Goal: Complete application form

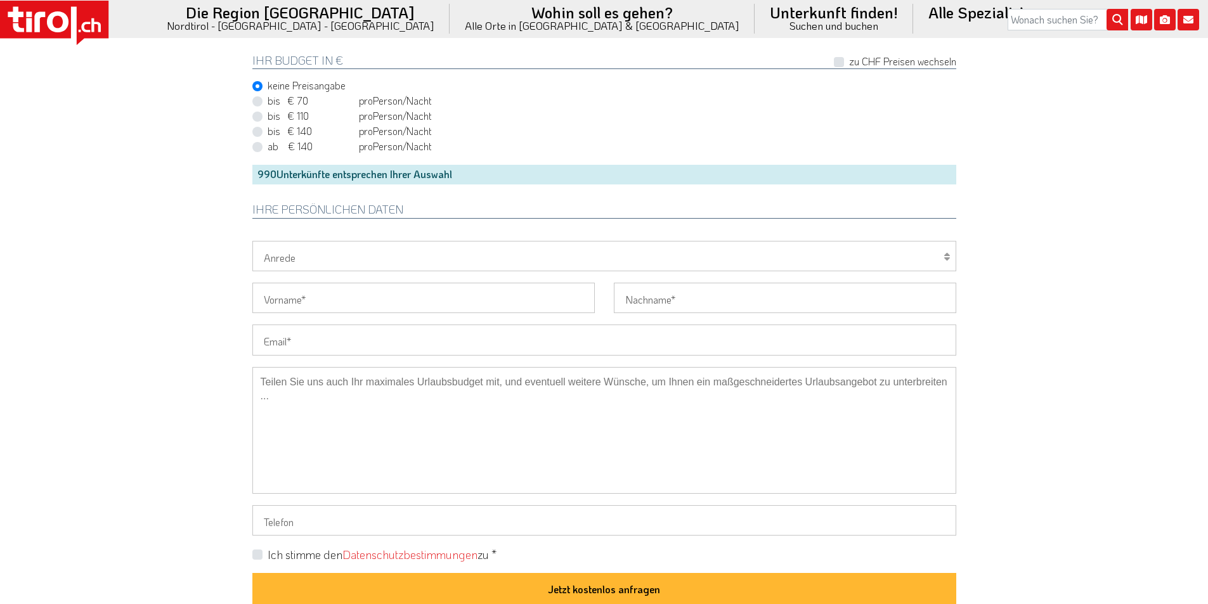
scroll to position [888, 0]
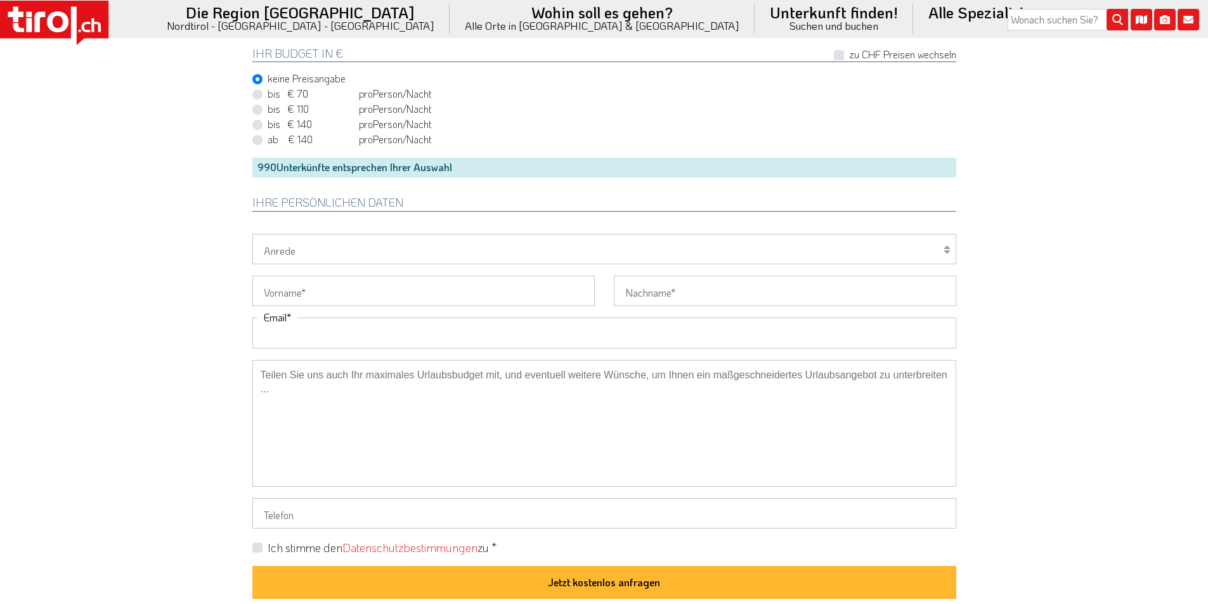
click at [340, 336] on input "Email" at bounding box center [604, 333] width 704 height 30
paste input "[EMAIL_ADDRESS]"
drag, startPoint x: 405, startPoint y: 331, endPoint x: 414, endPoint y: 331, distance: 8.9
click at [414, 331] on input "[EMAIL_ADDRESS]" at bounding box center [604, 333] width 704 height 30
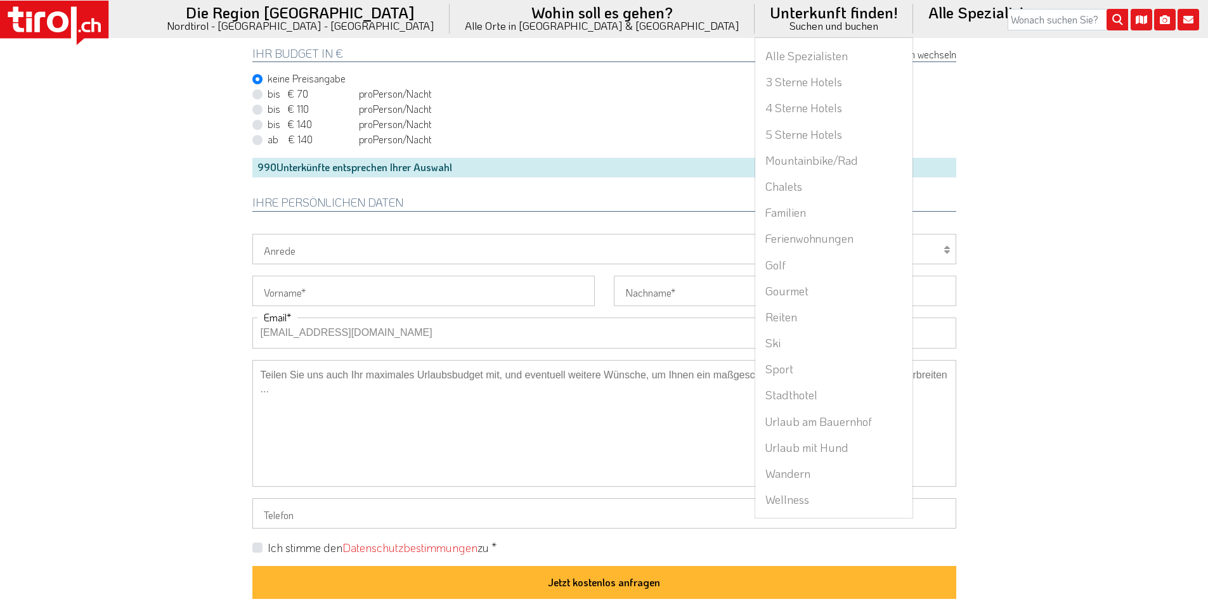
type input "[EMAIL_ADDRESS][DOMAIN_NAME]"
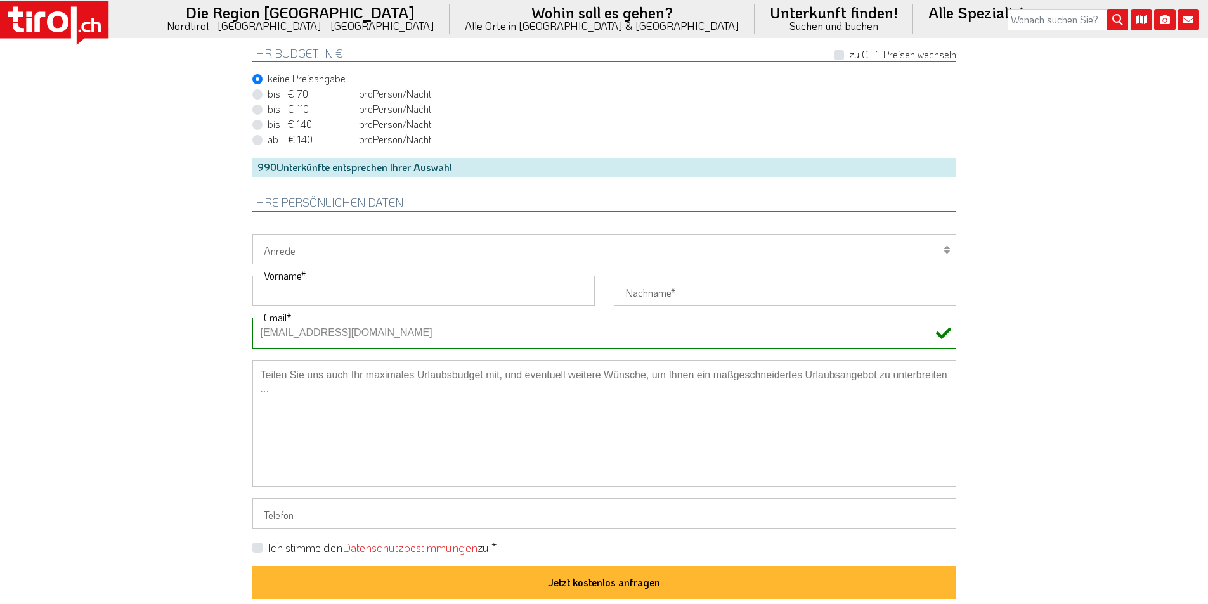
click at [339, 286] on input "Vorname" at bounding box center [423, 291] width 342 height 30
paste input "[PERSON_NAME]"
type input "[PERSON_NAME]"
drag, startPoint x: 637, startPoint y: 294, endPoint x: 647, endPoint y: 294, distance: 9.5
click at [637, 294] on input "Nachname" at bounding box center [785, 291] width 342 height 30
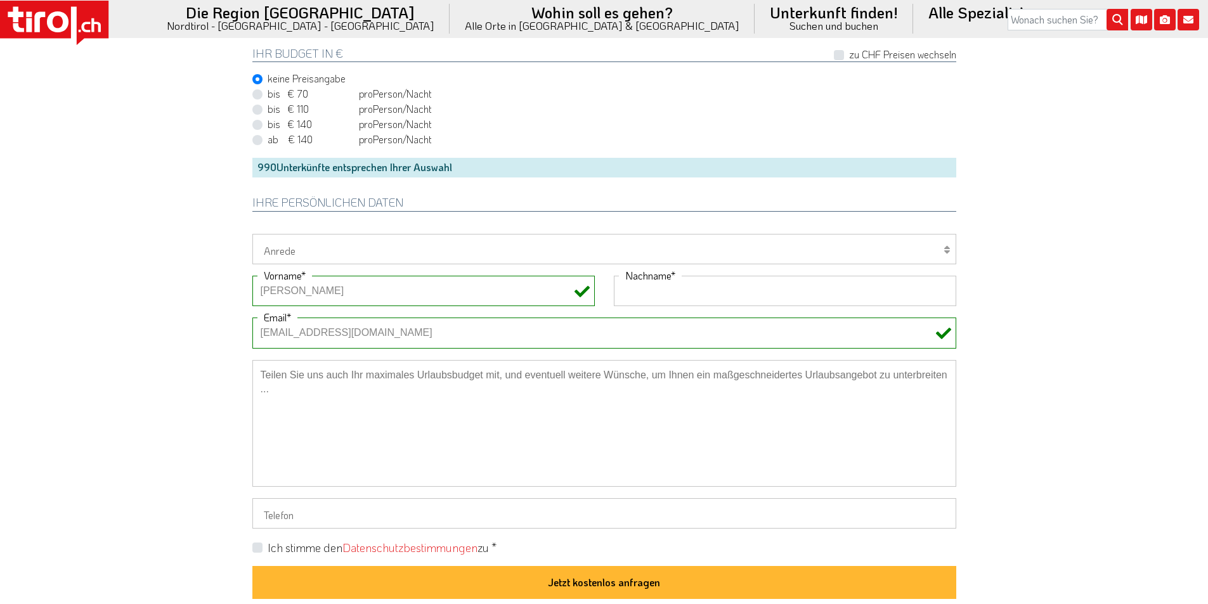
paste input "Håkansdotter"
type input "Håkansdotter"
click at [381, 390] on textarea at bounding box center [604, 423] width 704 height 127
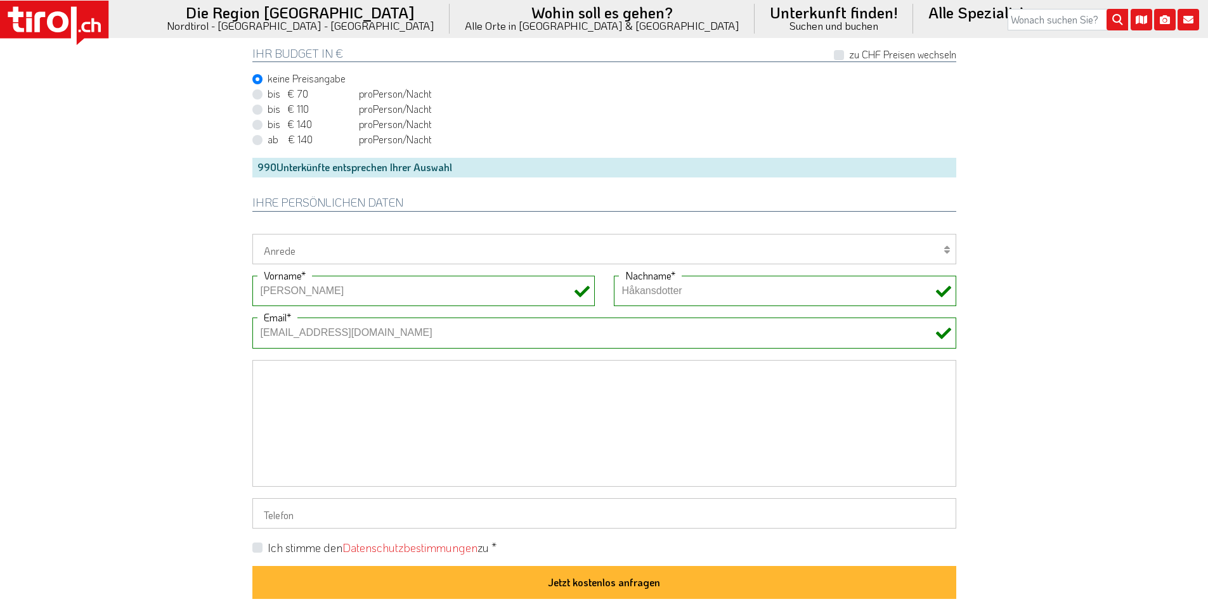
paste textarea "Children’s pool or play area"
paste textarea "Half board"
click at [397, 374] on textarea "Children’s pool or play area. Half board" at bounding box center [604, 423] width 704 height 127
type textarea "Children’s pool or play area. Half board"
click at [268, 546] on label "Ich stimme den Datenschutzbestimmungen zu *" at bounding box center [382, 548] width 229 height 16
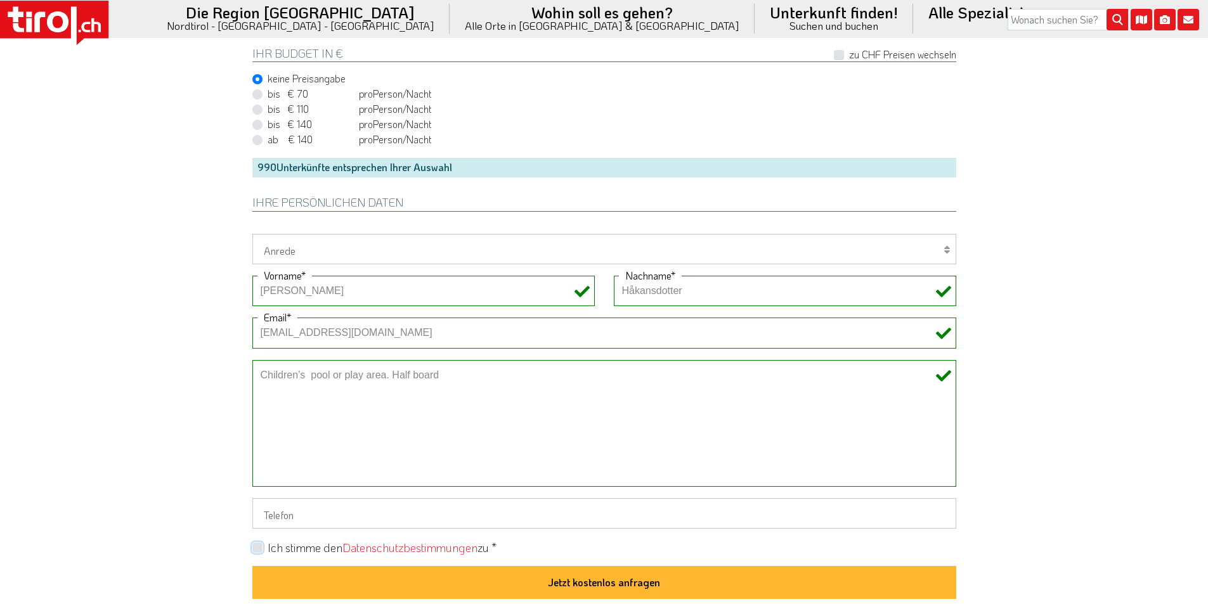
click at [255, 546] on input "Ich stimme den Datenschutzbestimmungen zu *" at bounding box center [607, 548] width 704 height 8
checkbox input "true"
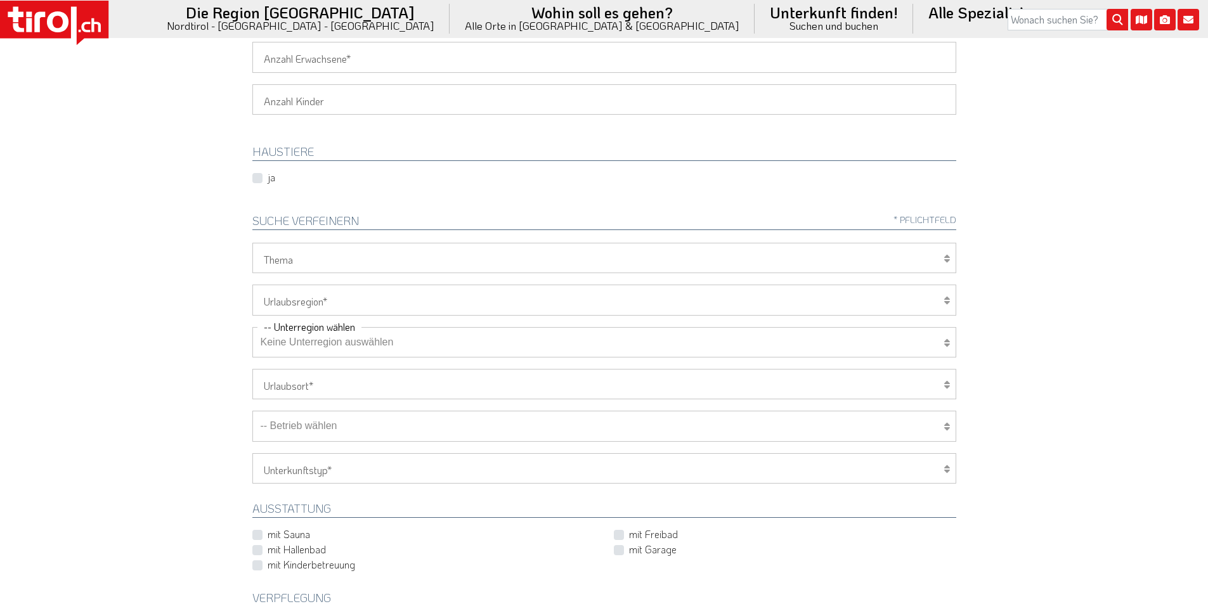
scroll to position [127, 0]
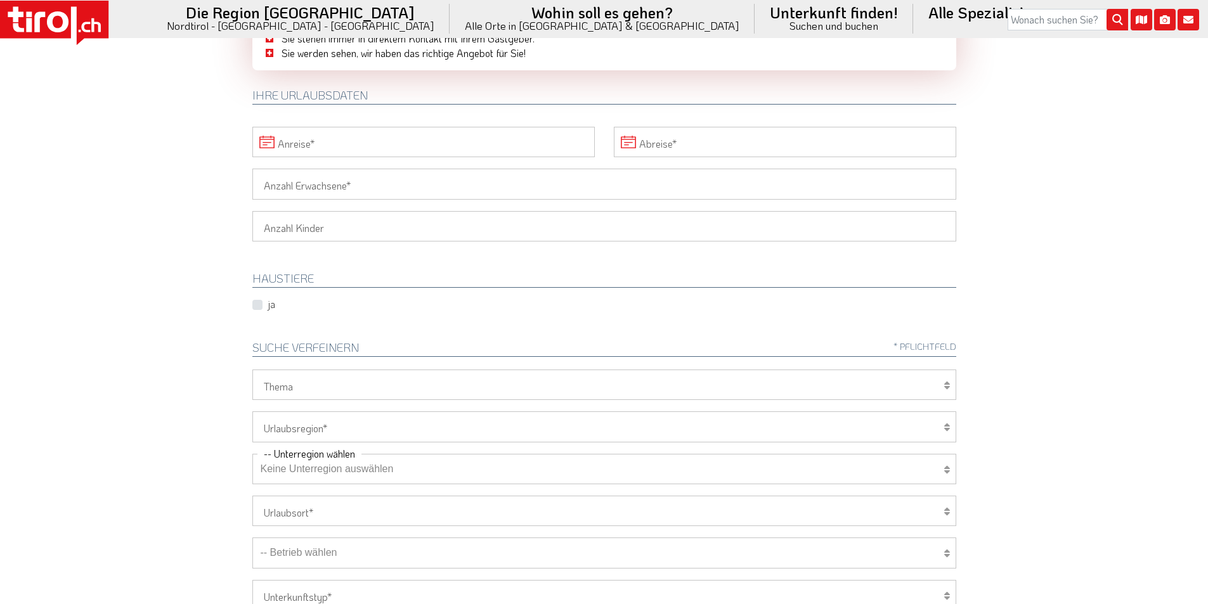
click at [292, 140] on input "Anreise" at bounding box center [423, 142] width 342 height 30
click at [632, 173] on icon at bounding box center [633, 171] width 9 height 9
click at [519, 214] on span "1" at bounding box center [517, 211] width 25 height 25
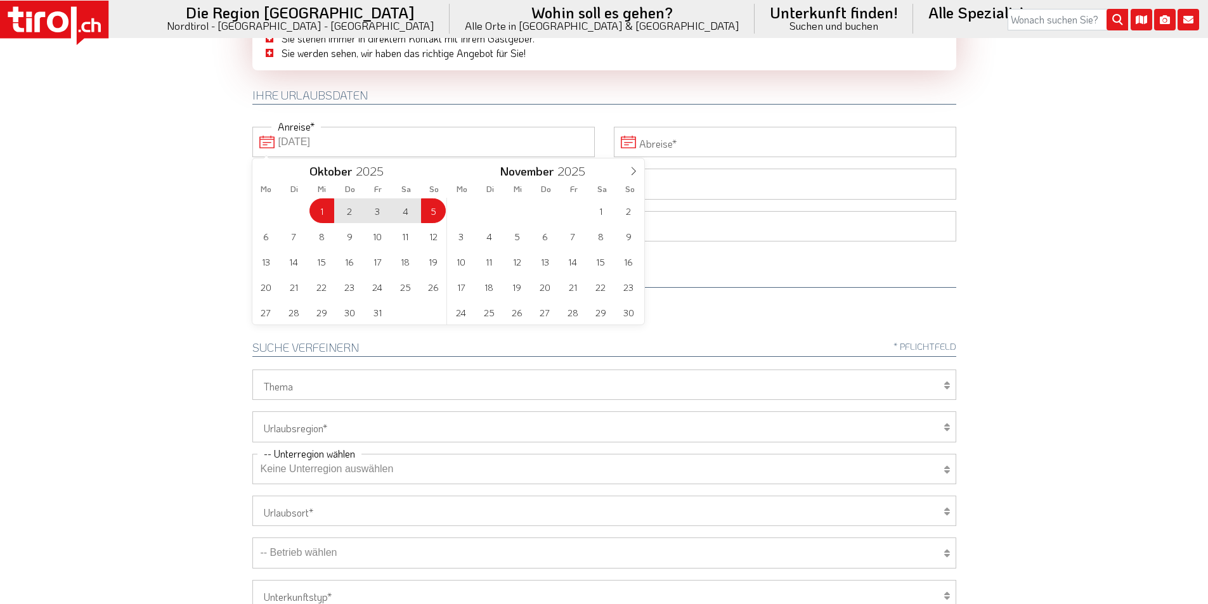
click at [431, 214] on span "5" at bounding box center [433, 211] width 25 height 25
type input "[DATE]"
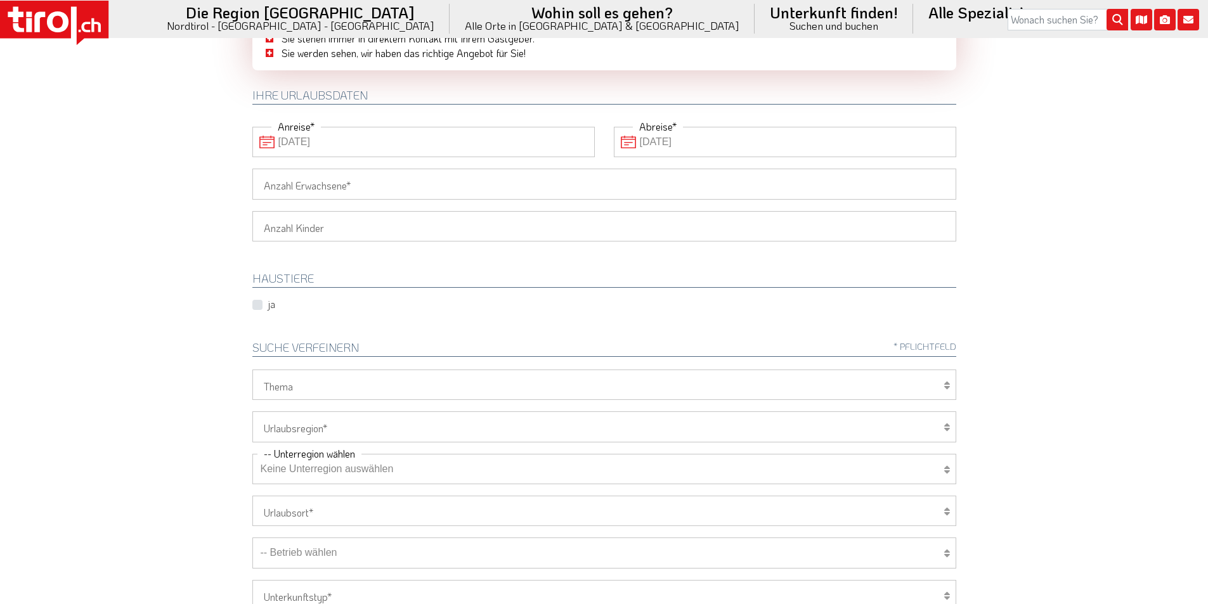
click at [299, 178] on input "Anzahl Erwachsene" at bounding box center [604, 184] width 704 height 30
type input "2"
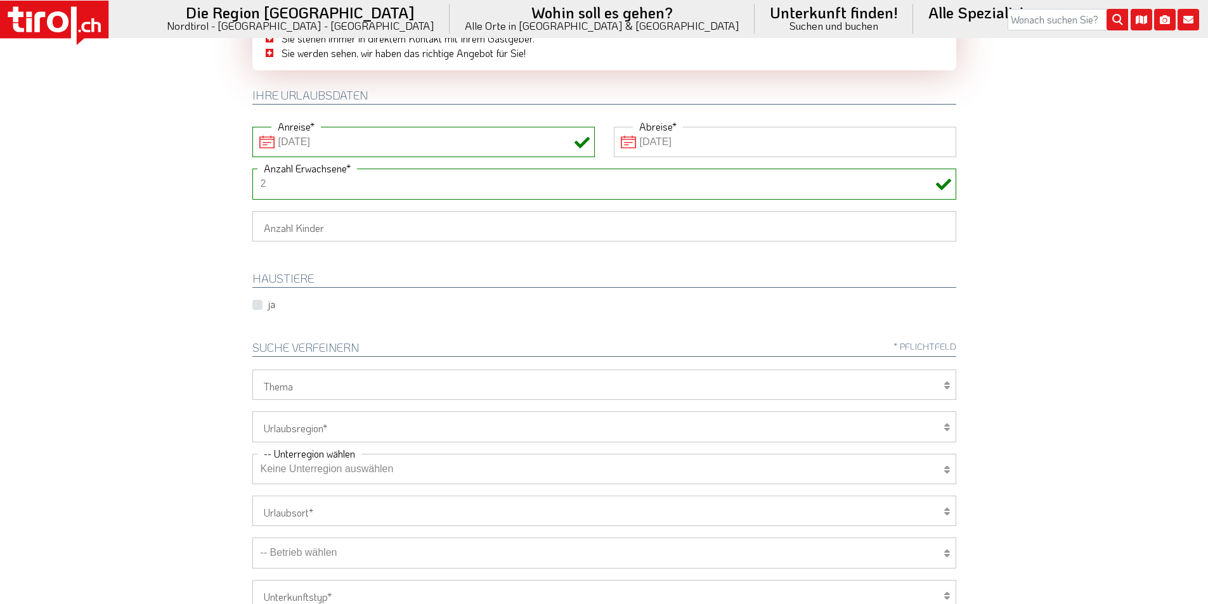
click at [266, 228] on select "1 2 3 4 5 6" at bounding box center [604, 226] width 704 height 30
select select "1"
click at [252, 211] on select "1 2 3 4 5 6" at bounding box center [604, 226] width 704 height 30
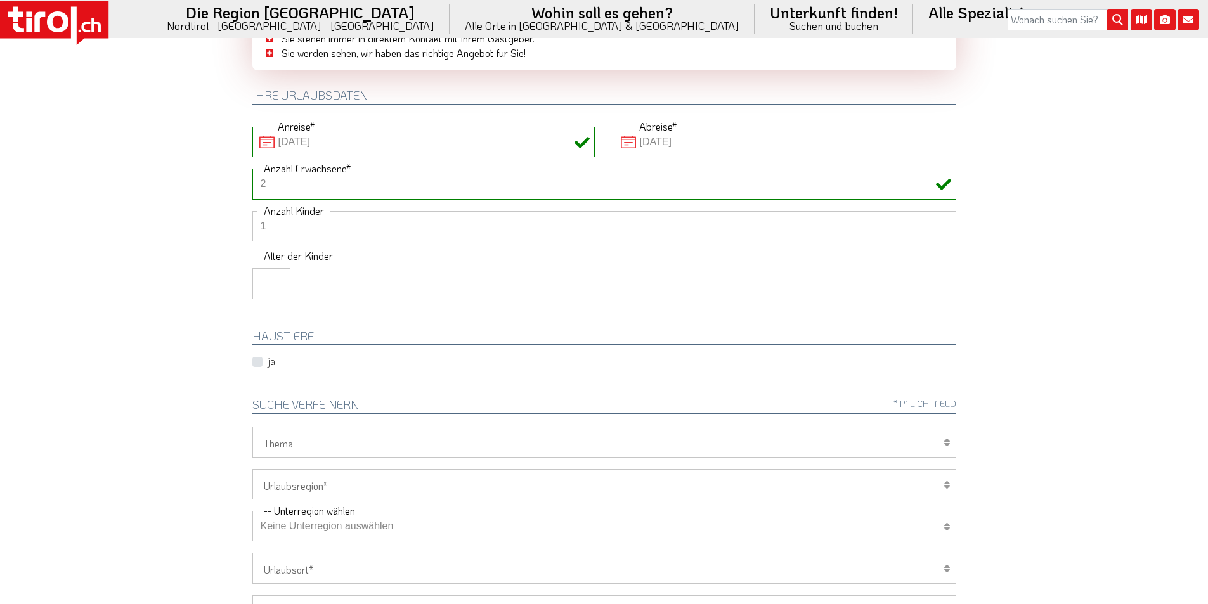
click at [260, 278] on input "number" at bounding box center [271, 283] width 38 height 30
type input "1"
click at [233, 276] on body ".st0{fill:#FFFFFF}.st1{fill:#E31017} Die Region [GEOGRAPHIC_DATA] [GEOGRAPHIC_D…" at bounding box center [604, 175] width 1208 height 604
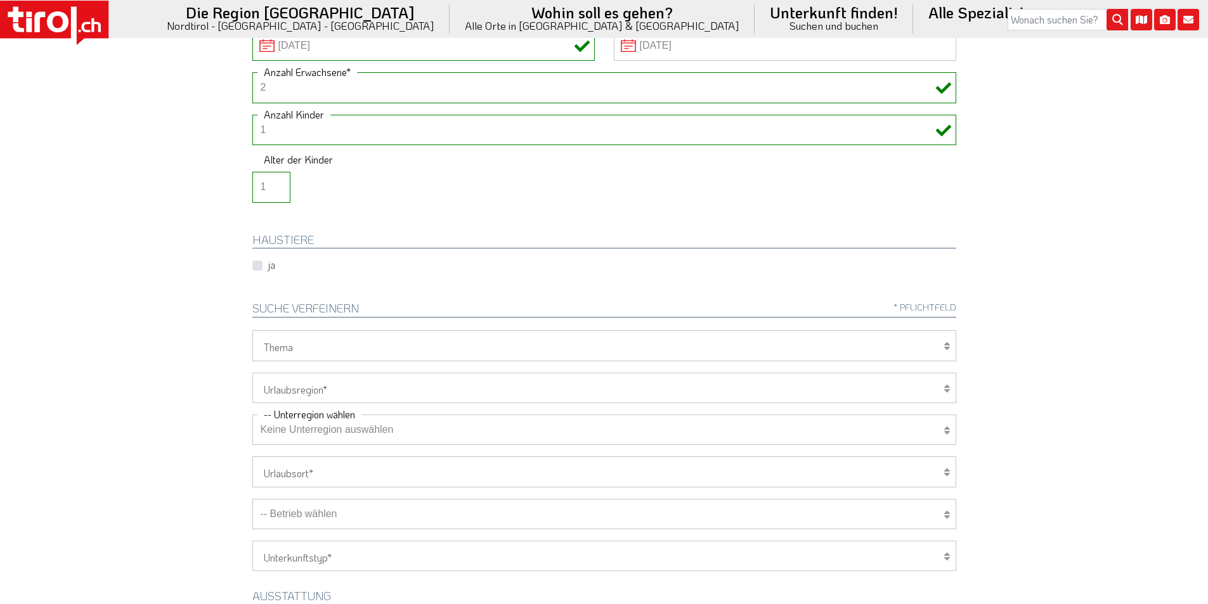
scroll to position [254, 0]
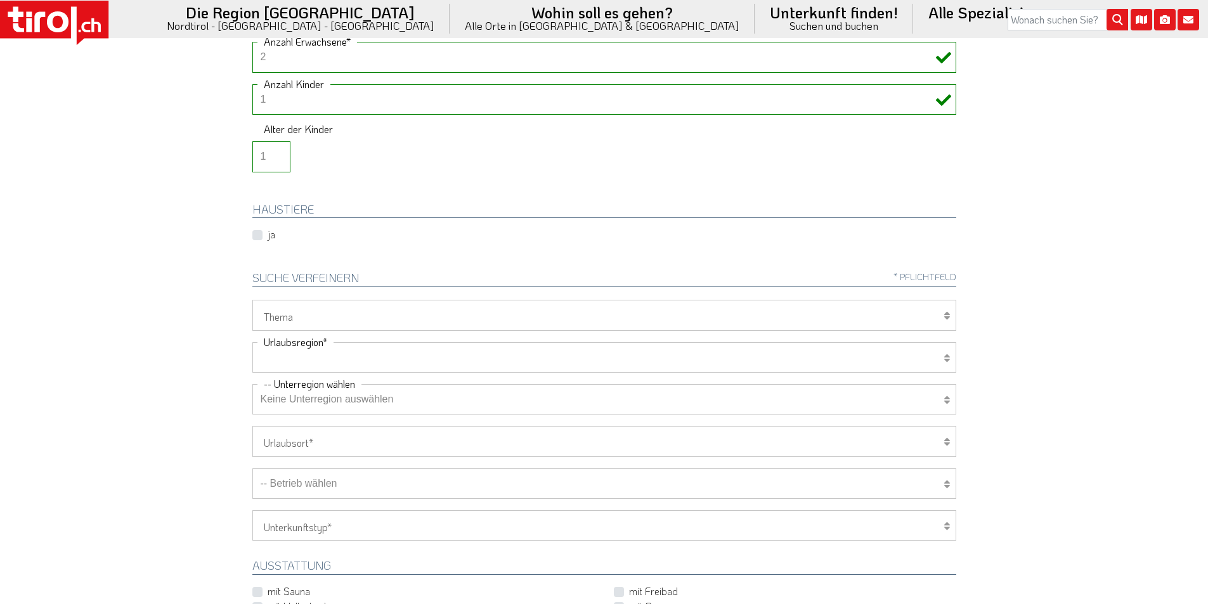
click at [310, 353] on select "[GEOGRAPHIC_DATA]/Nordtirol Osttirol [GEOGRAPHIC_DATA] Tirols Nachbarn" at bounding box center [604, 357] width 704 height 30
select select "7272"
click at [252, 342] on select "[GEOGRAPHIC_DATA]/Nordtirol Osttirol [GEOGRAPHIC_DATA] Tirols Nachbarn" at bounding box center [604, 357] width 704 height 30
click at [302, 400] on select "Keine Unterregion auswählen Achensee Alpbachtal & Tiroler Seenland [GEOGRAPHIC_…" at bounding box center [604, 399] width 704 height 30
click at [252, 384] on select "Keine Unterregion auswählen Achensee Alpbachtal & Tiroler Seenland [GEOGRAPHIC_…" at bounding box center [604, 399] width 704 height 30
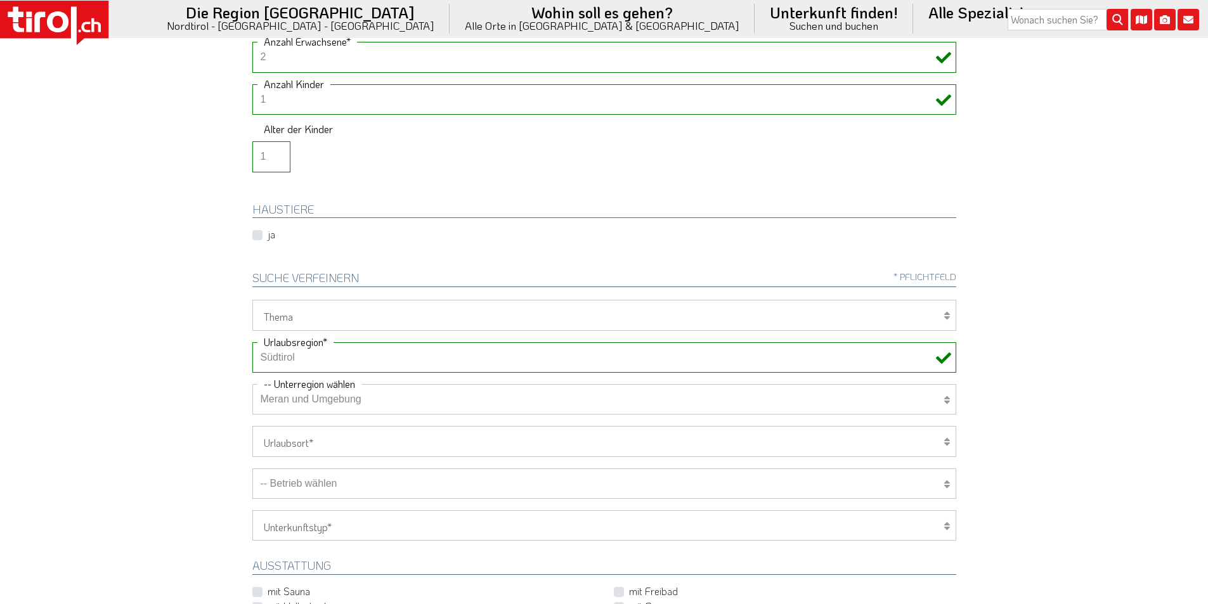
click at [308, 400] on select "Keine Unterregion auswählen Achensee Alpbachtal & Tiroler Seenland [GEOGRAPHIC_…" at bounding box center [604, 399] width 704 height 30
select select "41014"
click at [252, 384] on select "Keine Unterregion auswählen Achensee Alpbachtal & Tiroler Seenland [GEOGRAPHIC_…" at bounding box center [604, 399] width 704 height 30
click at [140, 294] on body ".st0{fill:#FFFFFF}.st1{fill:#E31017} Die Region [GEOGRAPHIC_DATA] [GEOGRAPHIC_D…" at bounding box center [604, 48] width 1208 height 604
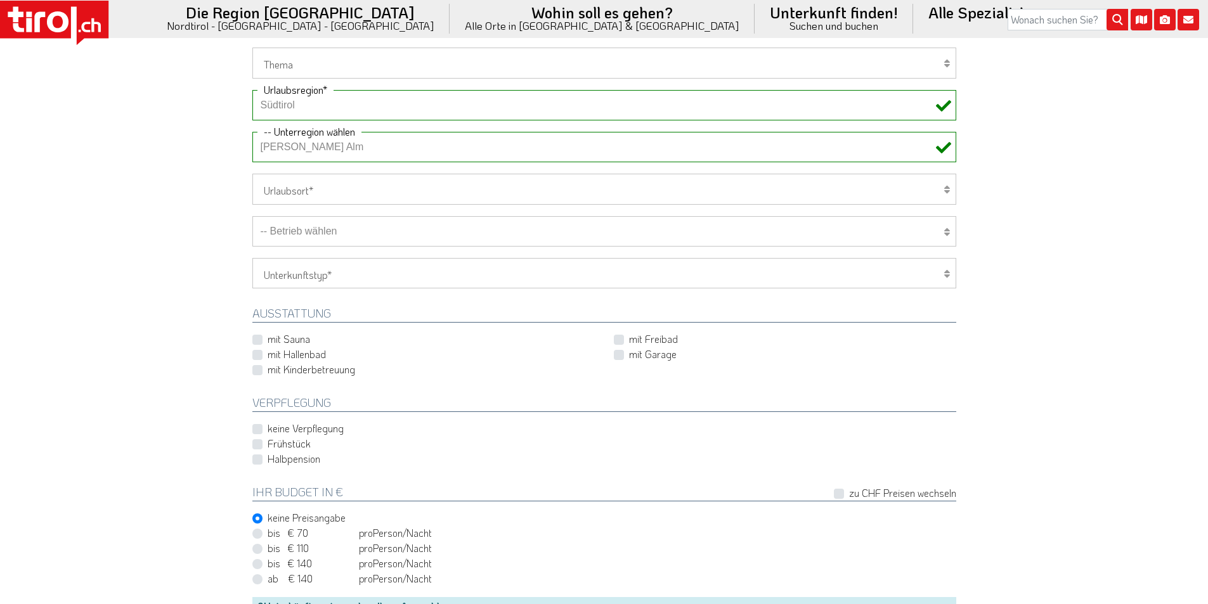
scroll to position [507, 0]
click at [367, 234] on select "-- Betrieb wählen ABINEA Dolomiti Romantic SPA Hotel [GEOGRAPHIC_DATA] - Oetz A…" at bounding box center [604, 230] width 704 height 30
click at [252, 215] on select "-- Betrieb wählen ABINEA Dolomiti Romantic SPA Hotel [GEOGRAPHIC_DATA] - Oetz A…" at bounding box center [604, 230] width 704 height 30
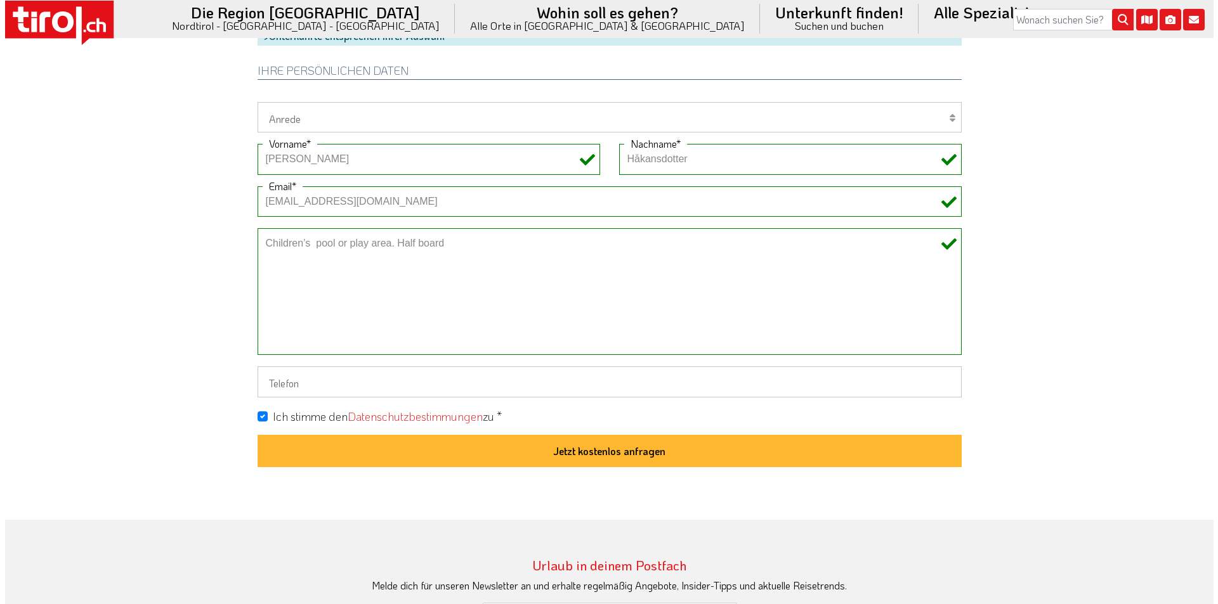
scroll to position [1078, 0]
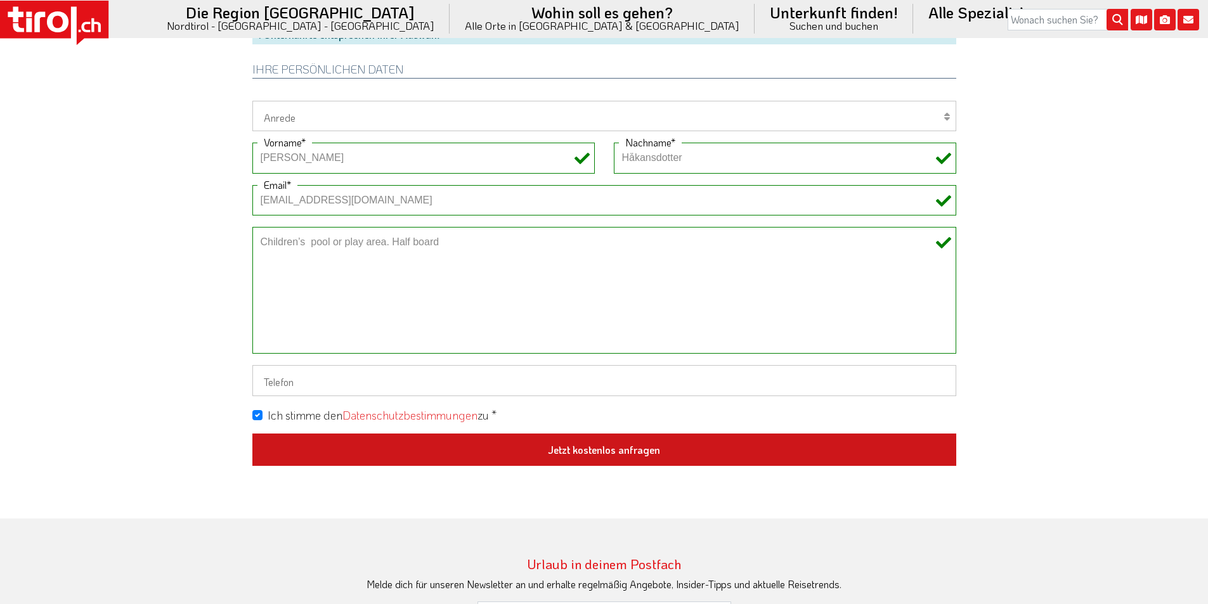
click at [646, 446] on button "Jetzt kostenlos anfragen" at bounding box center [604, 450] width 704 height 33
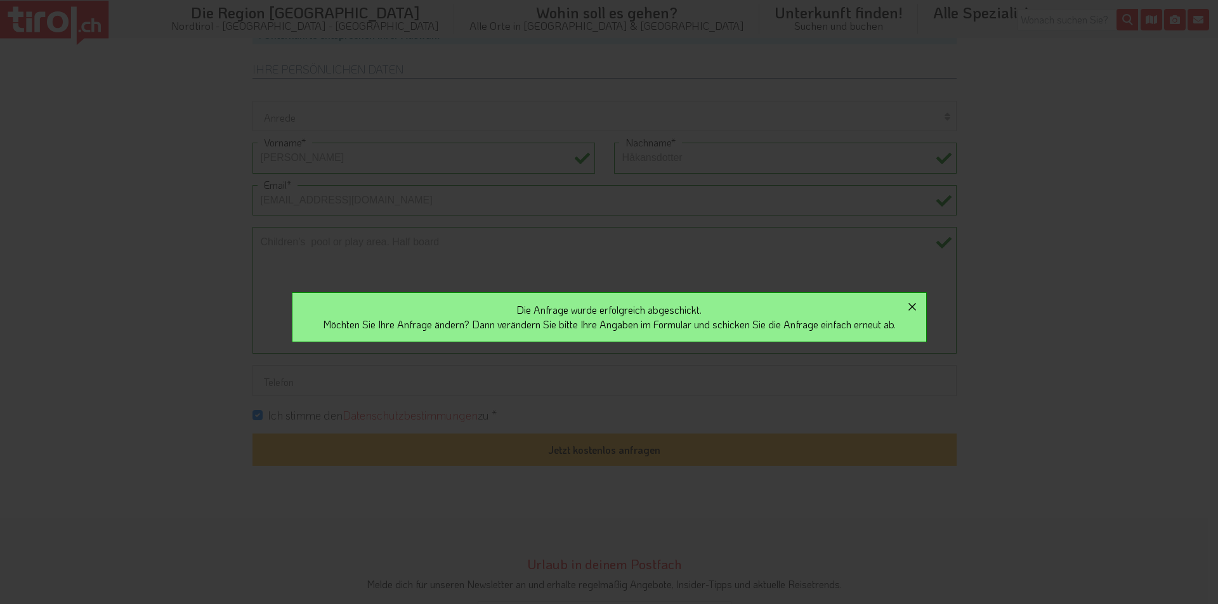
click at [915, 308] on icon "button" at bounding box center [911, 306] width 15 height 15
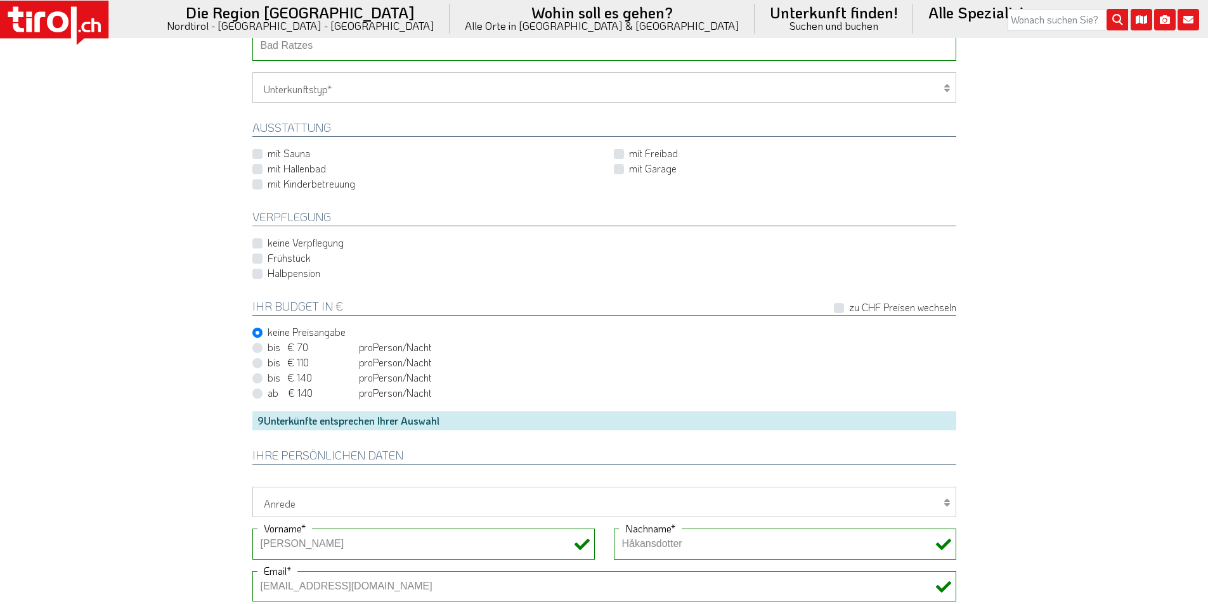
scroll to position [571, 0]
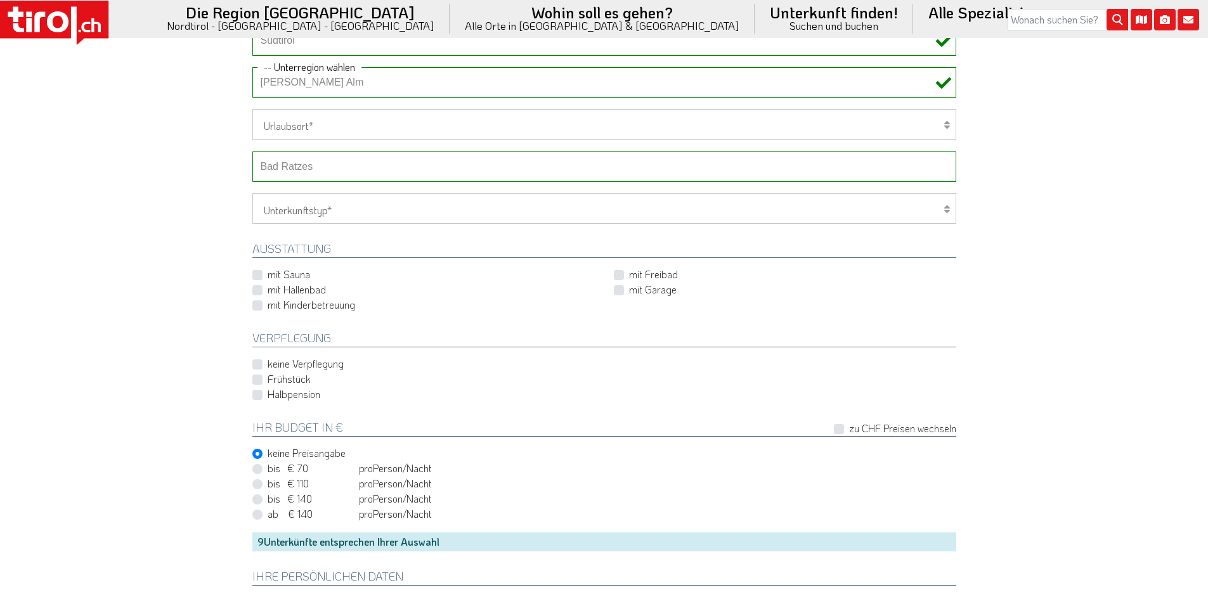
click at [308, 168] on select "-- Betrieb wählen ABINEA Dolomiti Romantic SPA Hotel [GEOGRAPHIC_DATA] - Oetz A…" at bounding box center [604, 167] width 704 height 30
select select "29489"
click at [252, 152] on select "-- Betrieb wählen ABINEA Dolomiti Romantic SPA Hotel [GEOGRAPHIC_DATA] - Oetz A…" at bounding box center [604, 167] width 704 height 30
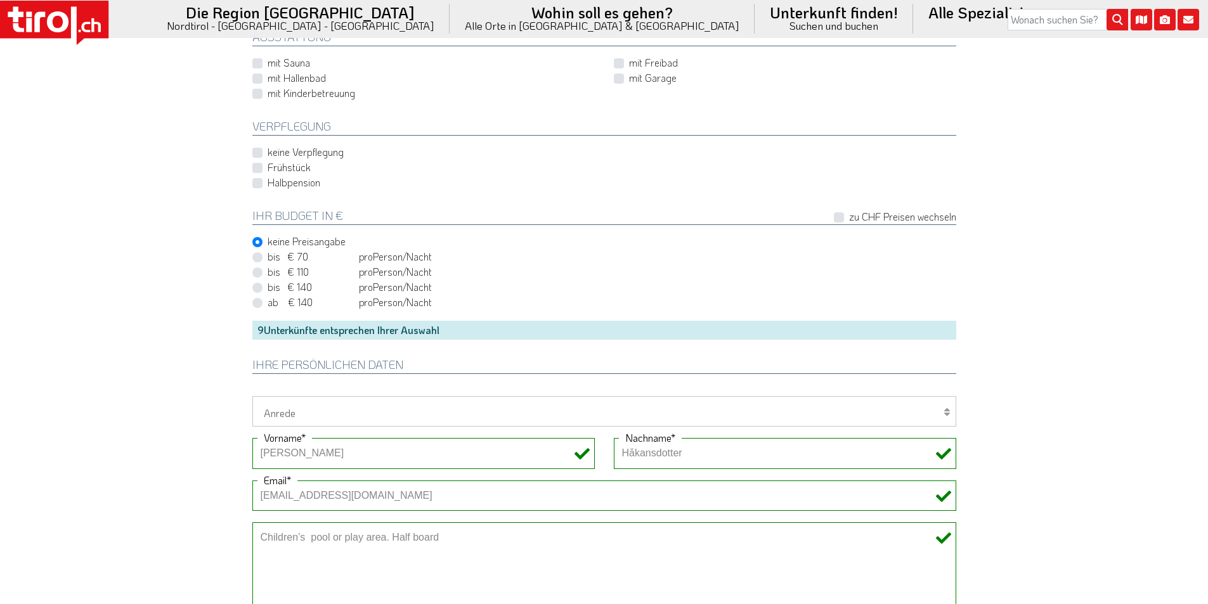
scroll to position [1015, 0]
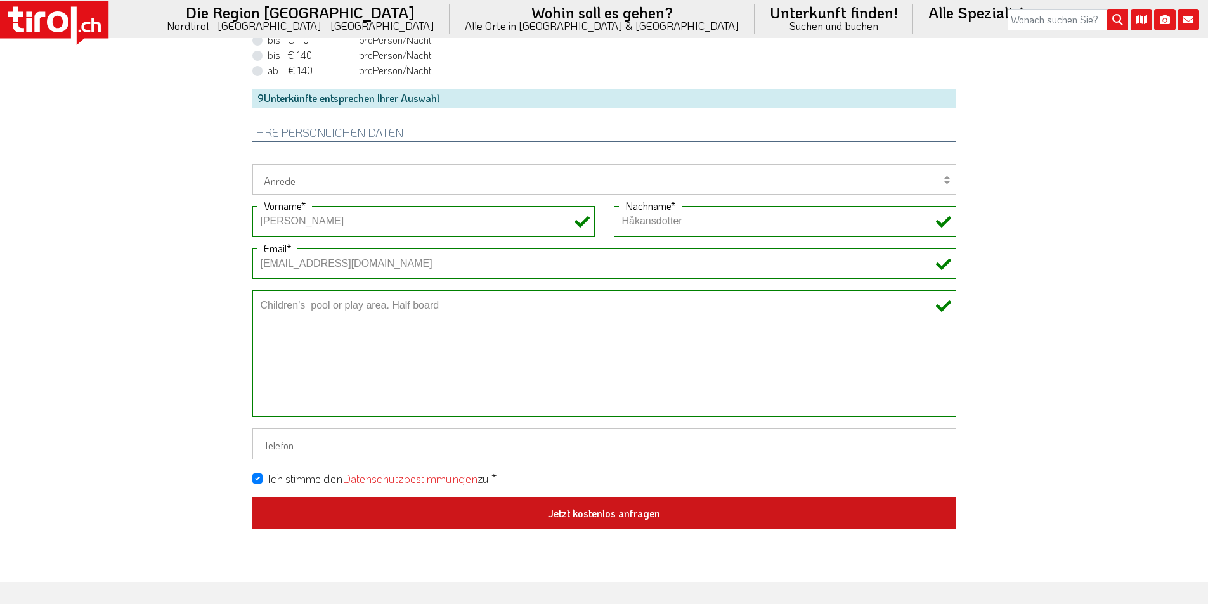
click at [628, 506] on button "Jetzt kostenlos anfragen" at bounding box center [604, 513] width 704 height 33
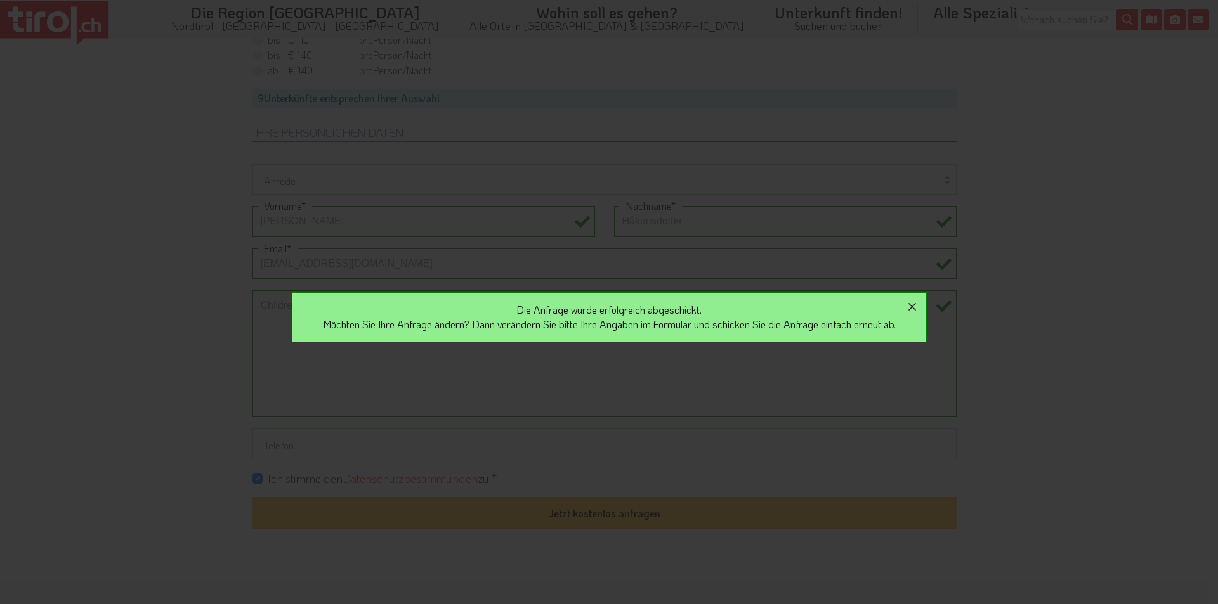
click at [920, 309] on icon "button" at bounding box center [911, 306] width 15 height 15
